Goal: Task Accomplishment & Management: Use online tool/utility

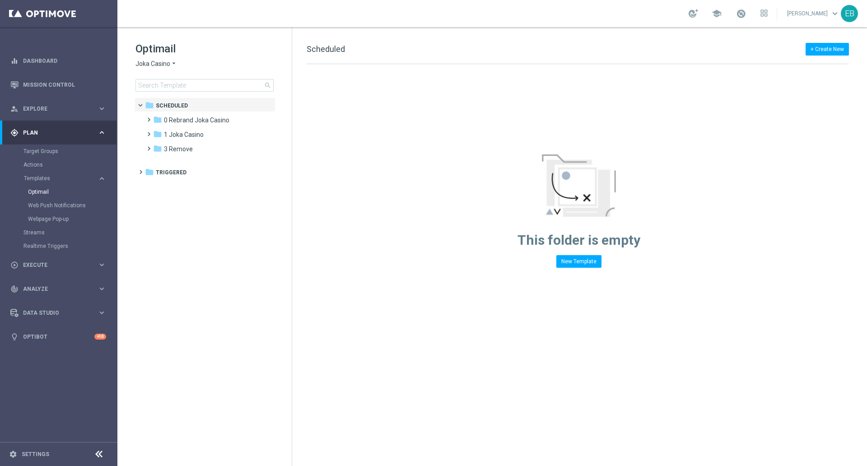
click at [151, 64] on span "Joka Casino" at bounding box center [153, 64] width 35 height 9
click at [164, 62] on span "Joka Casino" at bounding box center [153, 64] width 35 height 9
click at [165, 61] on span "Joka Casino" at bounding box center [153, 64] width 35 height 9
click at [165, 62] on span "Joka Casino" at bounding box center [153, 64] width 35 height 9
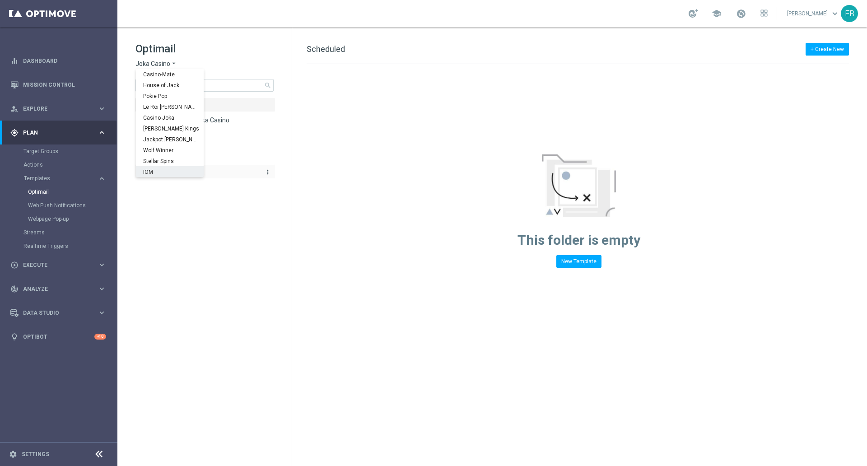
click at [159, 169] on div "IOM" at bounding box center [170, 171] width 68 height 11
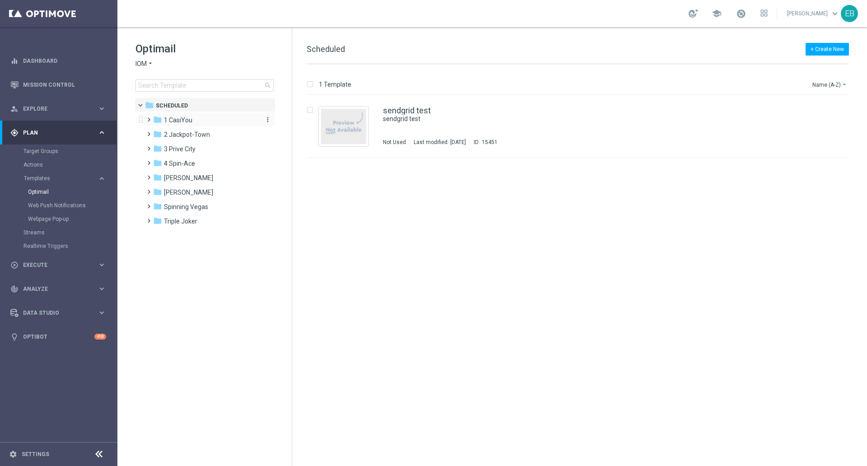
click at [203, 121] on div "folder 1 CasiYou" at bounding box center [205, 120] width 104 height 10
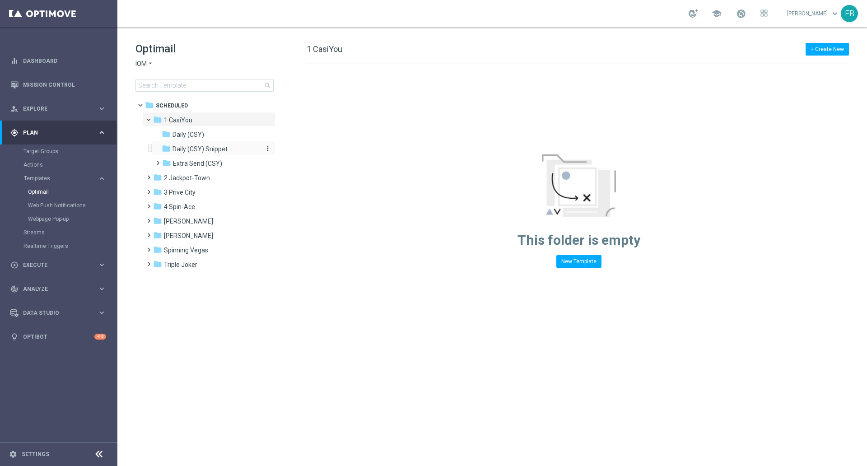
click at [205, 153] on span "Daily (CSY) Snippet" at bounding box center [200, 149] width 55 height 8
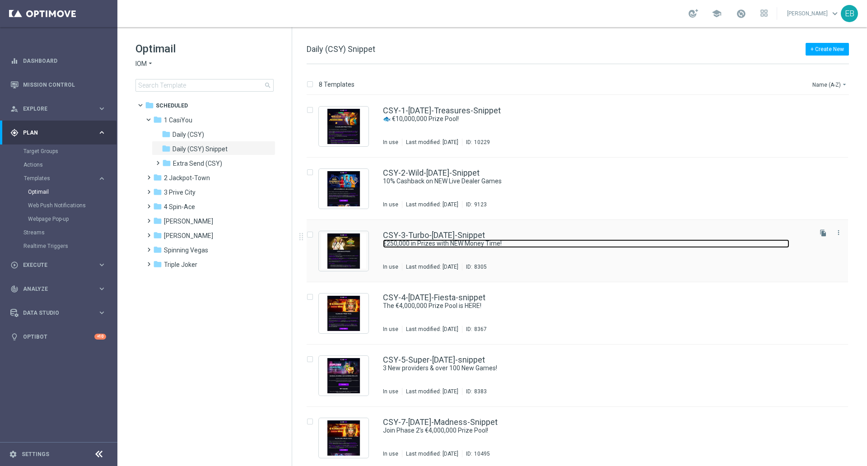
click at [557, 244] on link "€250,000 in Prizes with NEW Money Time!" at bounding box center [586, 243] width 407 height 9
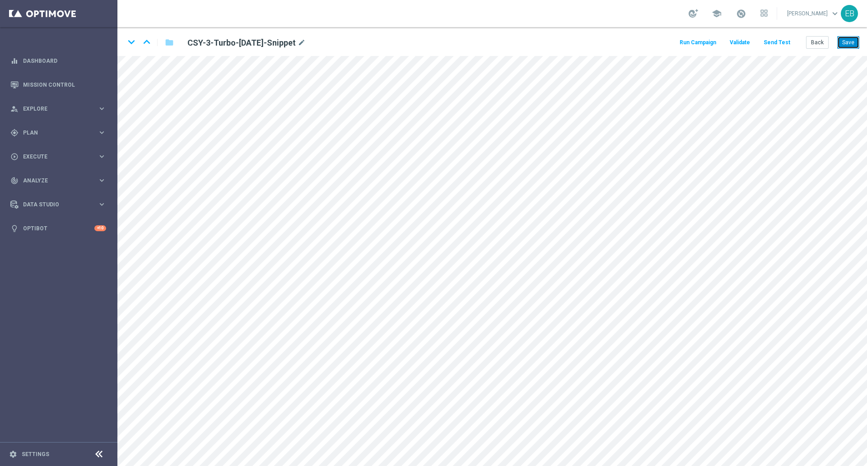
click at [857, 41] on button "Save" at bounding box center [849, 42] width 22 height 13
click at [825, 42] on button "Back" at bounding box center [817, 42] width 23 height 13
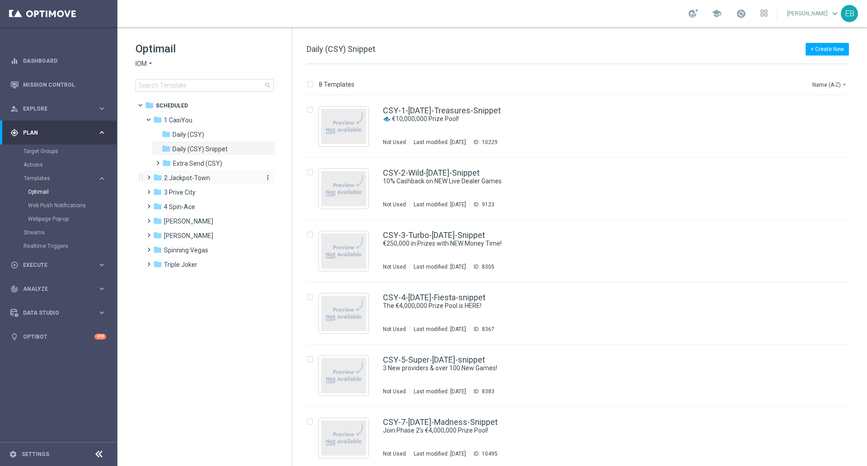
click at [201, 176] on span "2 Jackpot-Town" at bounding box center [187, 178] width 46 height 8
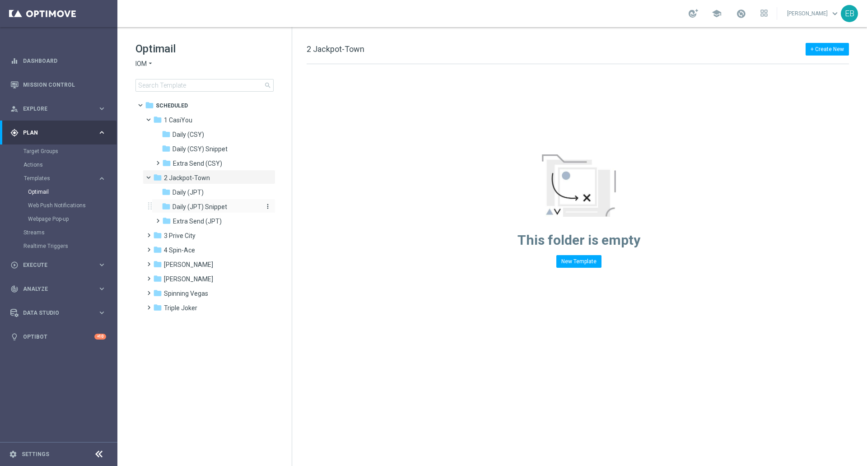
click at [211, 208] on span "Daily (JPT) Snippet" at bounding box center [200, 207] width 55 height 8
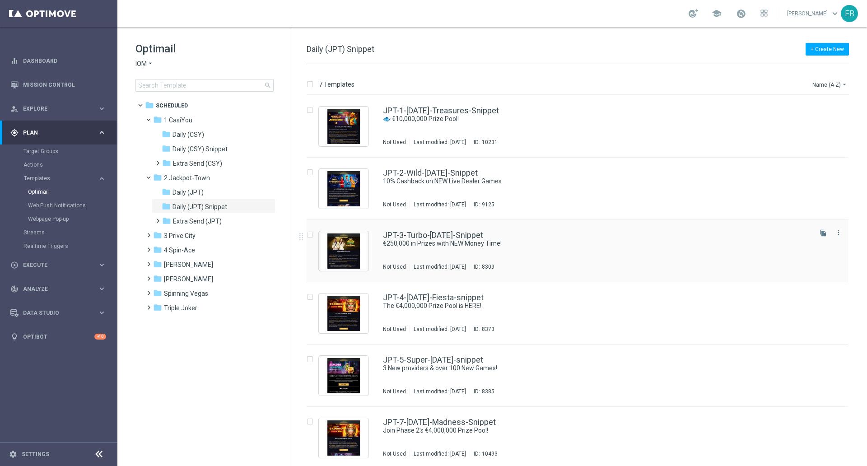
click at [565, 249] on div "JPT-3-Turbo-[DATE]-Snippet €250,000 in Prizes with NEW Money Time! Not Used Las…" at bounding box center [596, 250] width 427 height 39
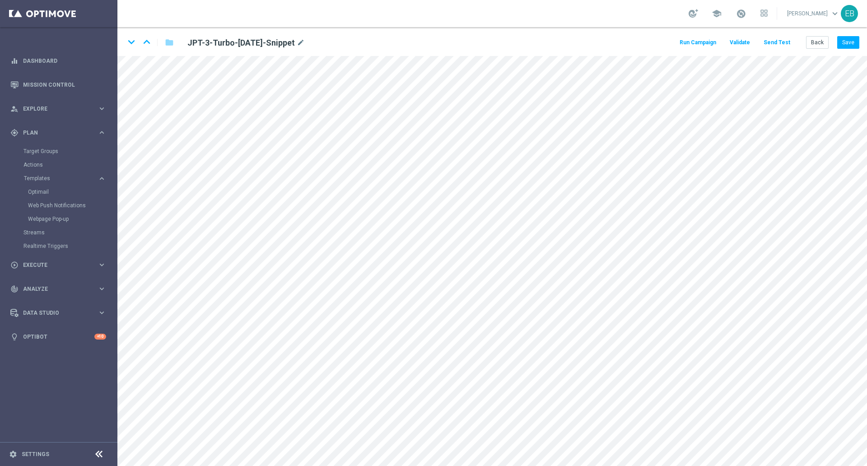
click at [558, 45] on div "keyboard_arrow_down keyboard_arrow_up folder JPT-3-Turbo-[DATE]-Snippet mode_ed…" at bounding box center [492, 41] width 750 height 29
click at [846, 41] on button "Save" at bounding box center [849, 42] width 22 height 13
click at [821, 44] on button "Back" at bounding box center [817, 42] width 23 height 13
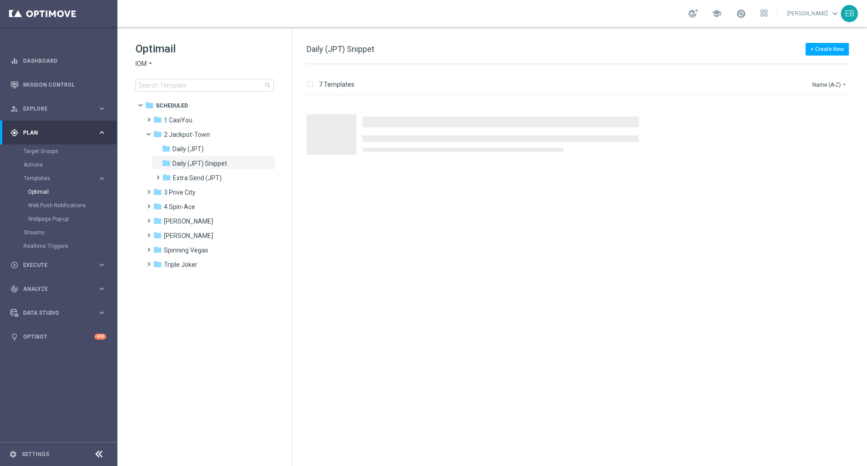
click at [142, 61] on span "IOM" at bounding box center [141, 64] width 11 height 9
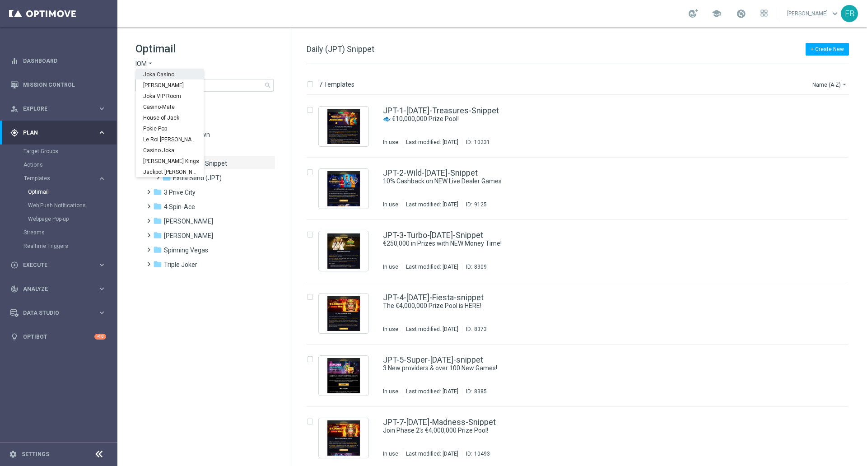
click at [0, 0] on span "Joka Casino" at bounding box center [0, 0] width 0 height 0
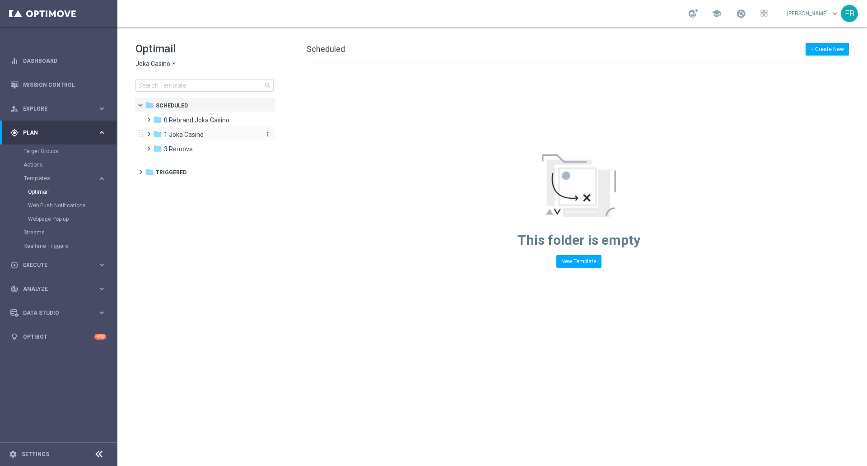
click at [202, 136] on span "1 Joka Casino" at bounding box center [184, 135] width 40 height 8
click at [201, 148] on div "folder 1- Daily" at bounding box center [210, 149] width 96 height 10
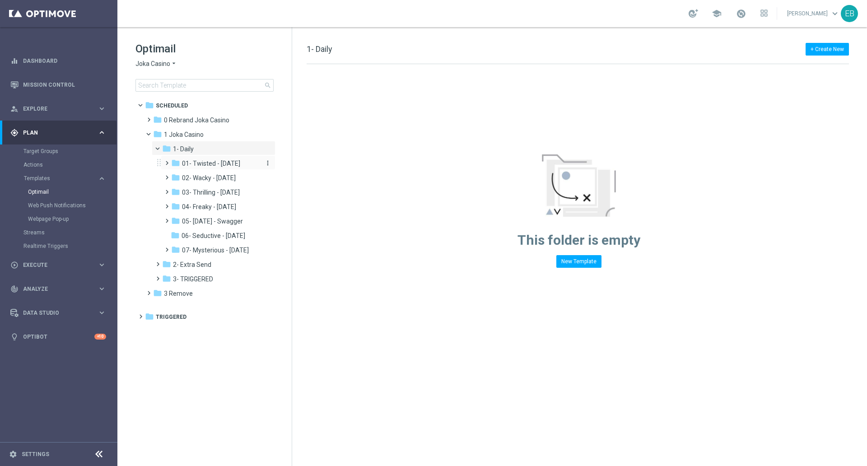
click at [240, 164] on span "01- Twisted - [DATE]" at bounding box center [211, 163] width 58 height 8
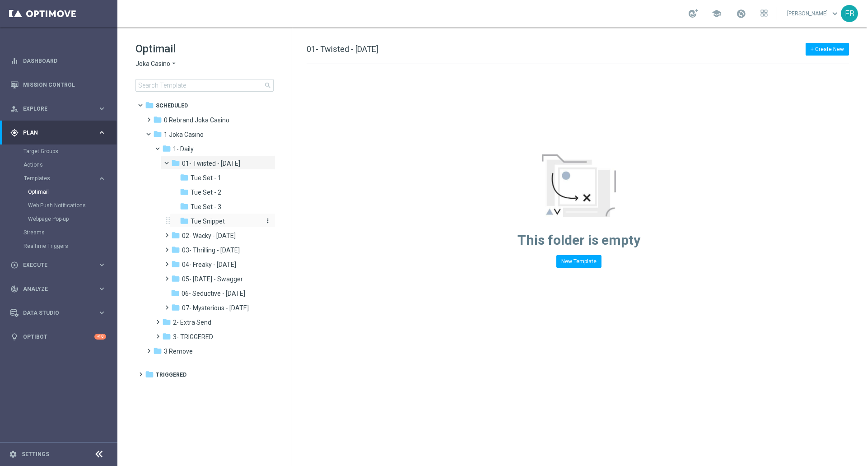
click at [214, 223] on span "Tue Snippet" at bounding box center [208, 221] width 34 height 8
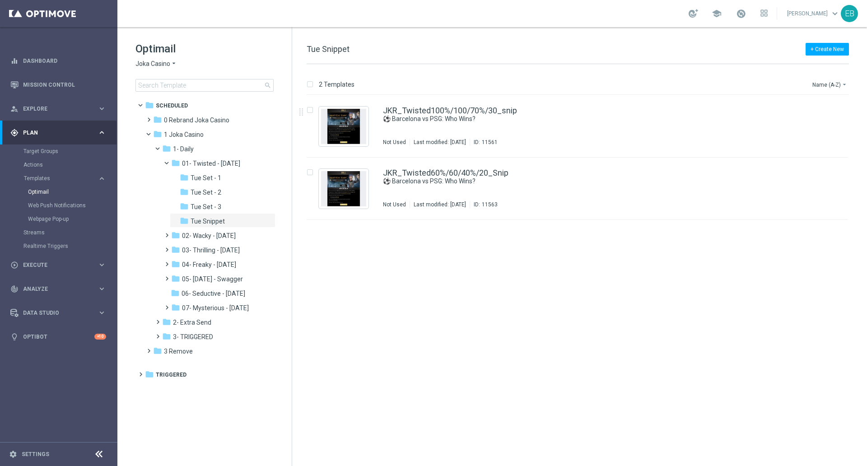
click at [555, 108] on div "JKR_Twisted100%/100/70%/30_snip" at bounding box center [596, 111] width 427 height 8
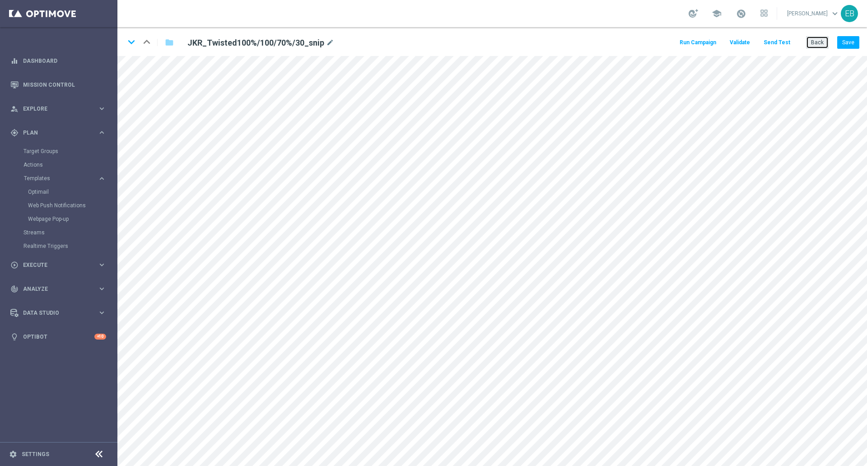
click at [820, 36] on button "Back" at bounding box center [817, 42] width 23 height 13
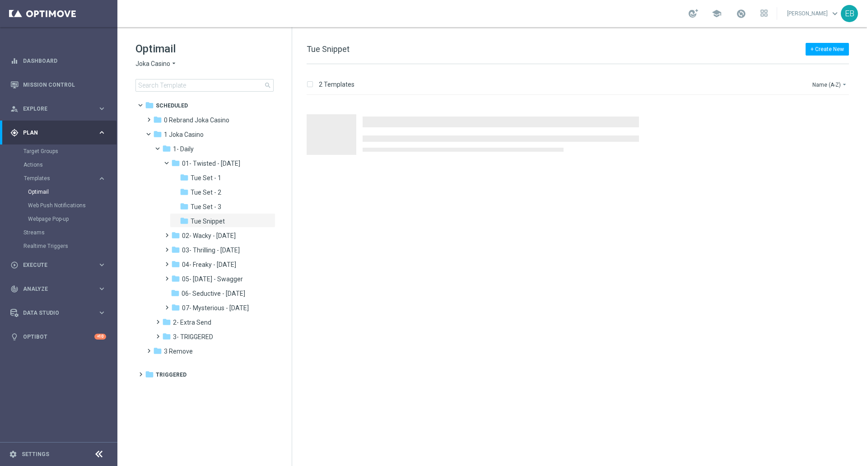
click at [148, 63] on span "Joka Casino" at bounding box center [153, 64] width 35 height 9
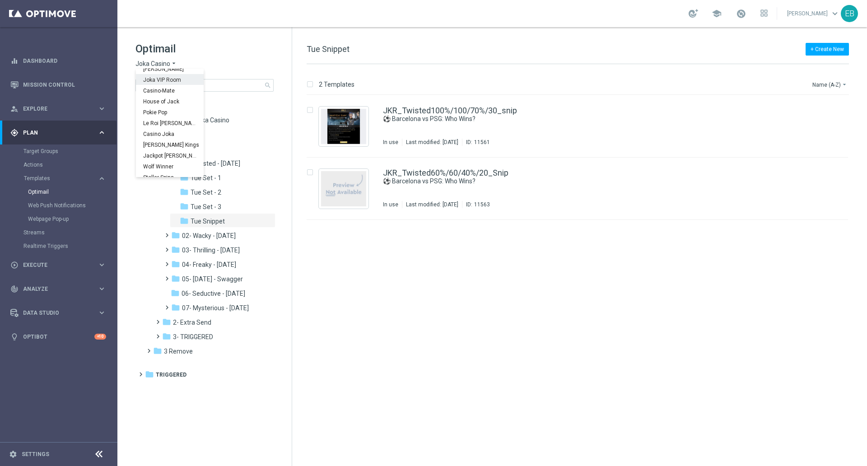
scroll to position [33, 0]
click at [161, 169] on div "IOM" at bounding box center [170, 171] width 68 height 11
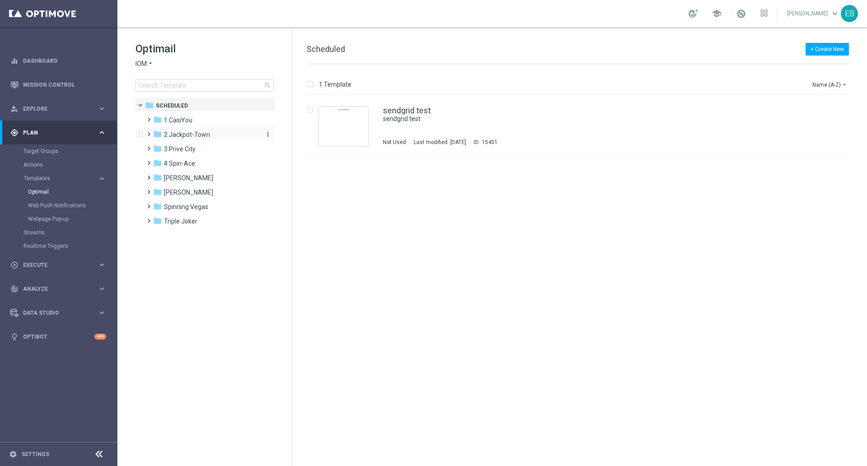
click at [206, 133] on span "2 Jackpot-Town" at bounding box center [187, 135] width 46 height 8
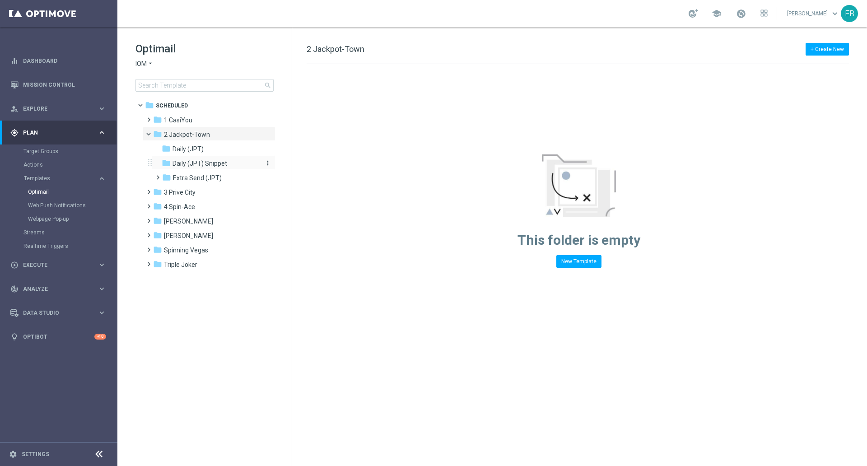
click at [216, 159] on span "Daily (JPT) Snippet" at bounding box center [200, 163] width 55 height 8
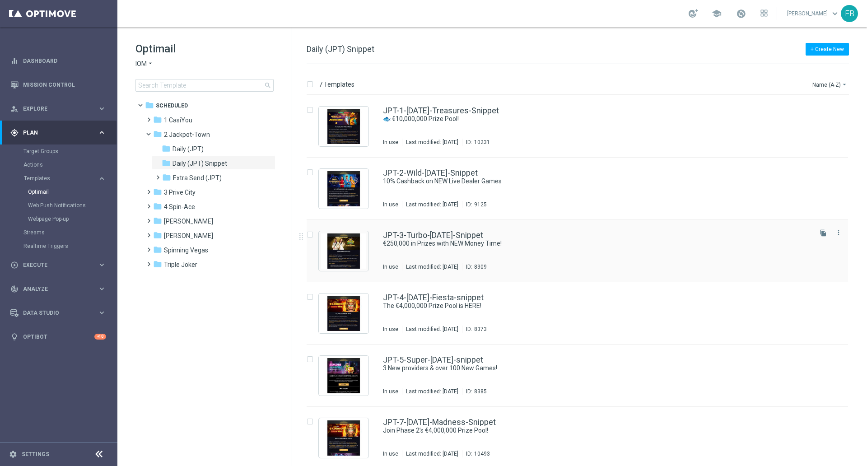
click at [541, 238] on div "JPT-3-Turbo-[DATE]-Snippet" at bounding box center [596, 235] width 427 height 8
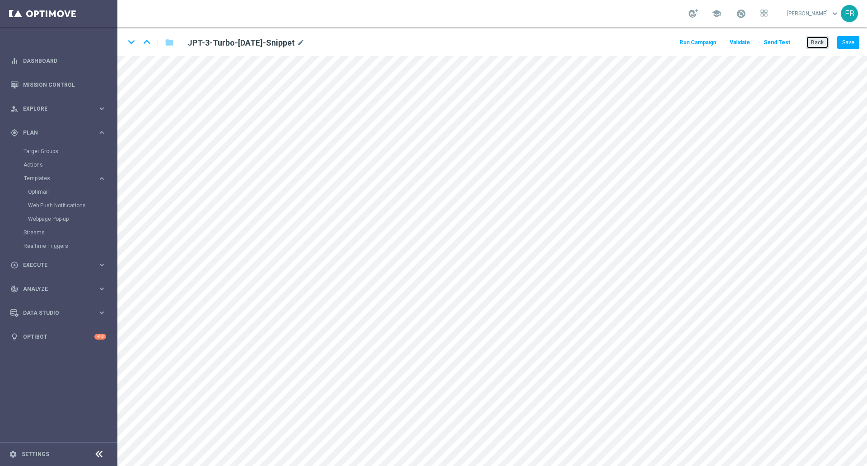
click at [821, 41] on button "Back" at bounding box center [817, 42] width 23 height 13
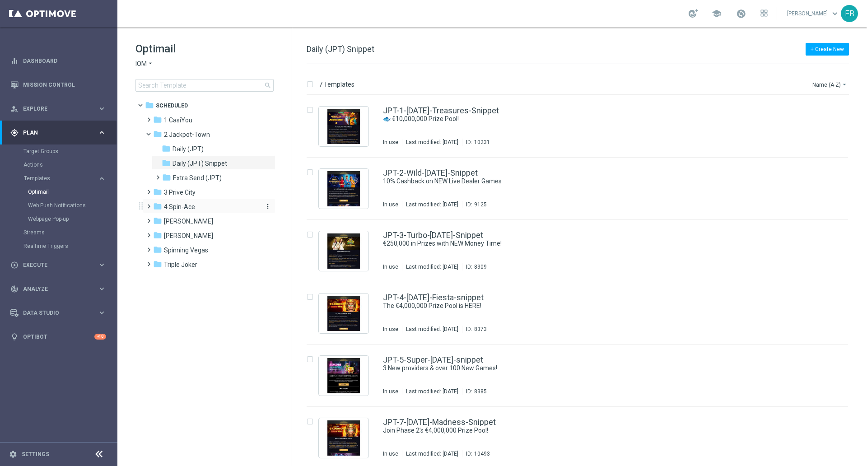
click at [197, 207] on div "folder 4 Spin-Ace" at bounding box center [205, 207] width 104 height 10
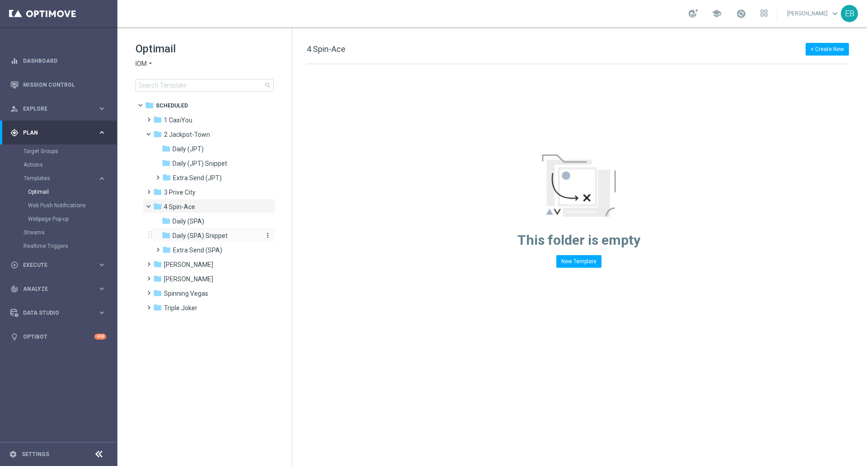
click at [229, 238] on div "folder Daily (SPA) Snippet" at bounding box center [210, 236] width 96 height 10
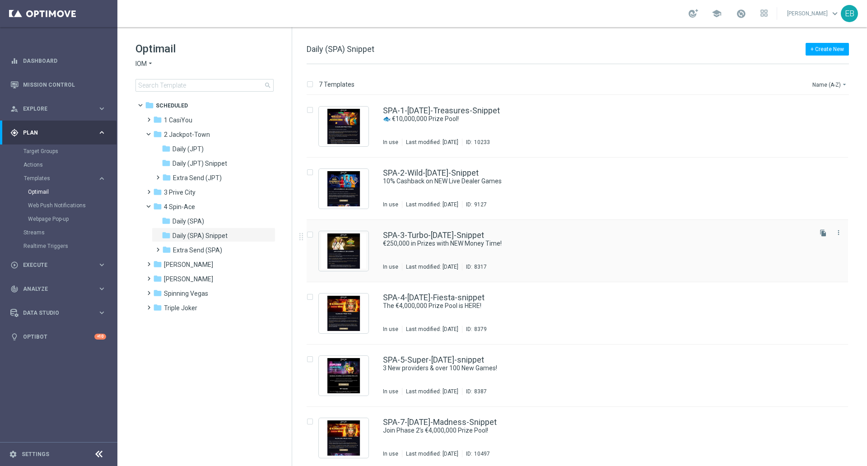
click at [547, 238] on div "SPA-3-Turbo-[DATE]-Snippet" at bounding box center [596, 235] width 427 height 8
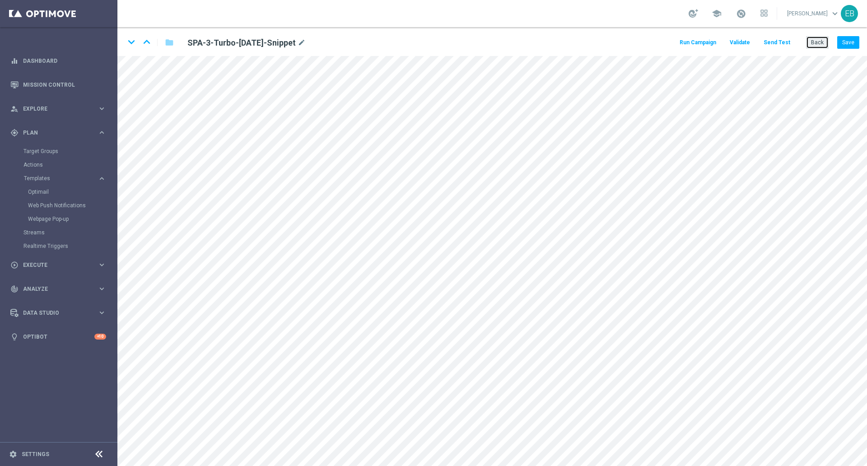
click at [820, 41] on button "Back" at bounding box center [817, 42] width 23 height 13
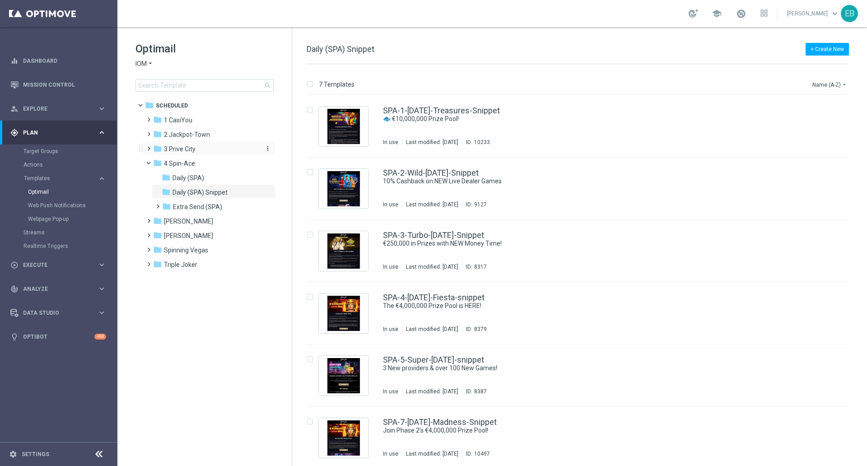
click at [200, 150] on div "folder 3 [GEOGRAPHIC_DATA]" at bounding box center [205, 149] width 104 height 10
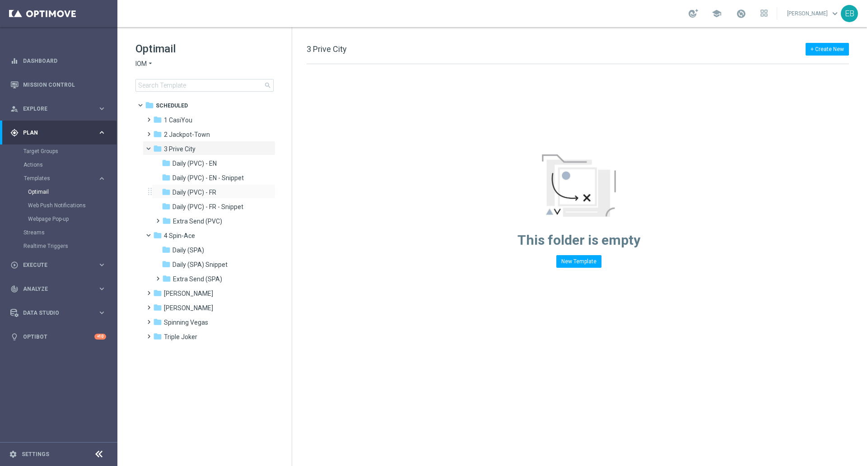
click at [236, 185] on div "folder Daily (PVC) - FR more_vert" at bounding box center [214, 191] width 124 height 14
click at [239, 175] on span "Daily (PVC) - EN - Snippet" at bounding box center [208, 178] width 71 height 8
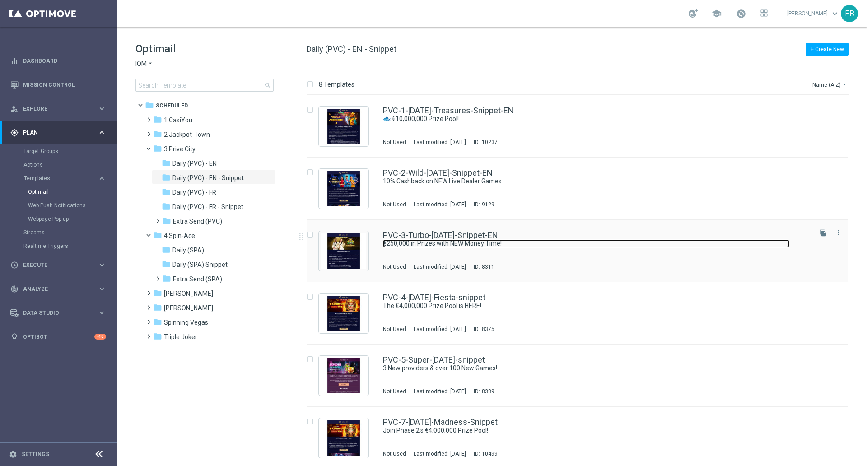
click at [553, 247] on link "€250,000 in Prizes with NEW Money Time!" at bounding box center [586, 243] width 407 height 9
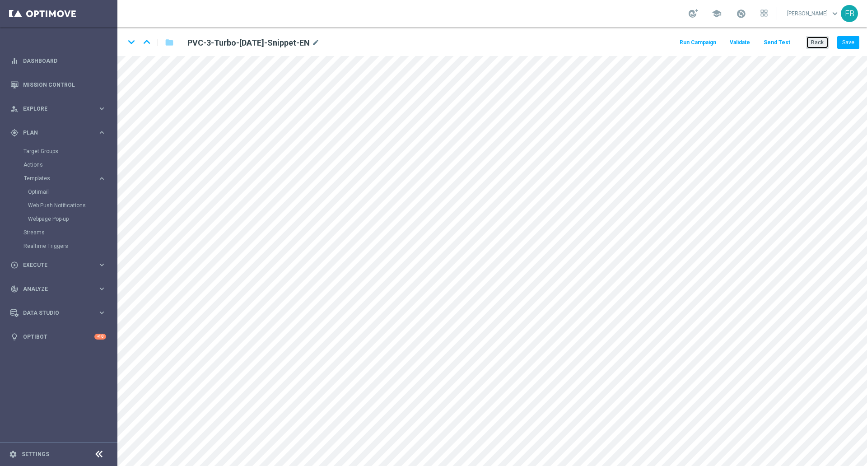
click at [821, 40] on button "Back" at bounding box center [817, 42] width 23 height 13
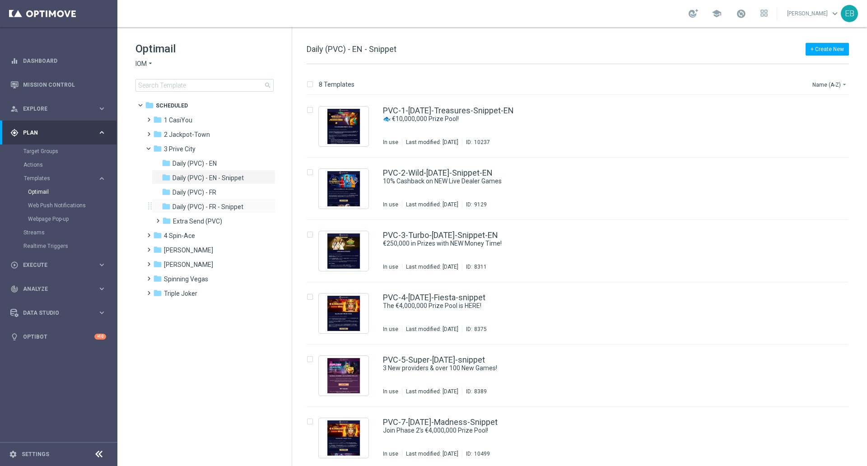
click at [230, 201] on div "folder Daily (PVC) - FR - Snippet more_vert" at bounding box center [214, 206] width 124 height 14
click at [233, 206] on span "Daily (PVC) - FR - Snippet" at bounding box center [208, 207] width 71 height 8
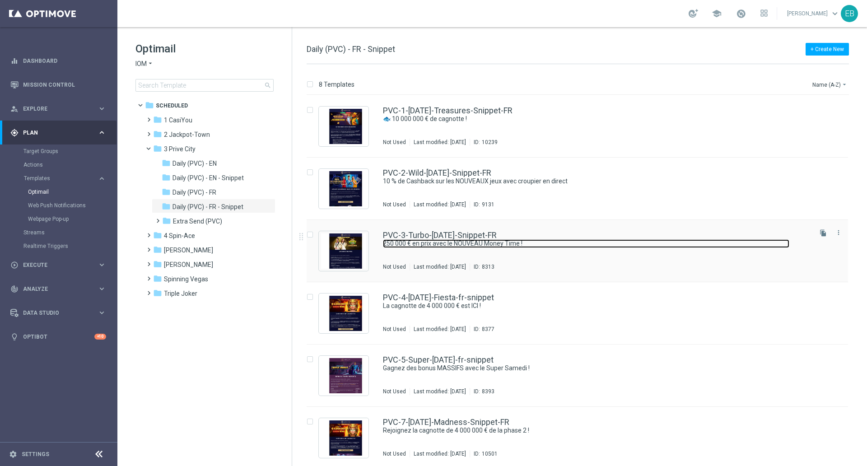
click at [584, 246] on link "250 000 € en prix avec le NOUVEAU Money Time !" at bounding box center [586, 243] width 407 height 9
